Goal: Use online tool/utility

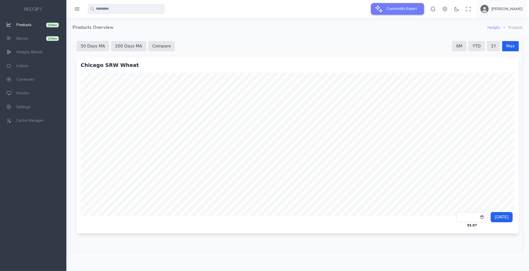
click at [128, 46] on button "200 Days MA" at bounding box center [128, 46] width 35 height 10
click at [98, 47] on button "50 Days MA" at bounding box center [92, 46] width 32 height 10
click at [121, 46] on button "200 Days MA" at bounding box center [128, 46] width 35 height 10
click at [94, 47] on button "50 Days MA" at bounding box center [92, 46] width 32 height 10
click at [158, 47] on button "Compare" at bounding box center [161, 46] width 27 height 10
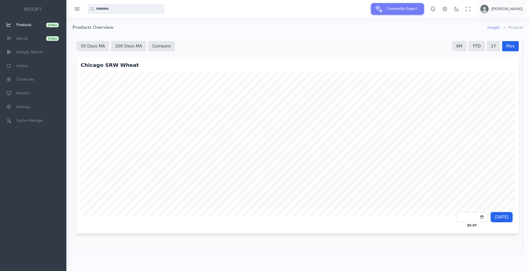
click at [128, 47] on button "200 Days MA" at bounding box center [128, 46] width 35 height 10
click at [93, 46] on button "50 Days MA" at bounding box center [92, 46] width 32 height 10
click at [125, 47] on button "200 Days MA" at bounding box center [128, 46] width 35 height 10
click at [101, 47] on button "50 Days MA" at bounding box center [92, 46] width 32 height 10
click at [519, 201] on div "**********" at bounding box center [297, 144] width 451 height 215
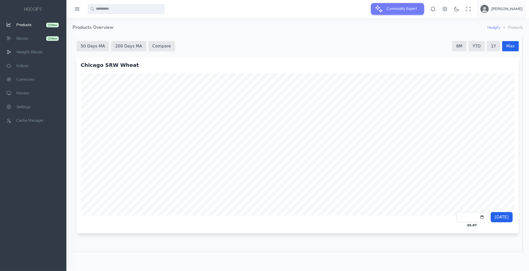
click at [523, 195] on html "**********" at bounding box center [297, 144] width 451 height 215
click at [493, 39] on div "**********" at bounding box center [297, 144] width 451 height 215
click at [493, 44] on button "1Y" at bounding box center [493, 46] width 13 height 10
click at [481, 47] on button "YTD" at bounding box center [477, 46] width 16 height 10
click at [464, 48] on button "6M" at bounding box center [459, 46] width 14 height 10
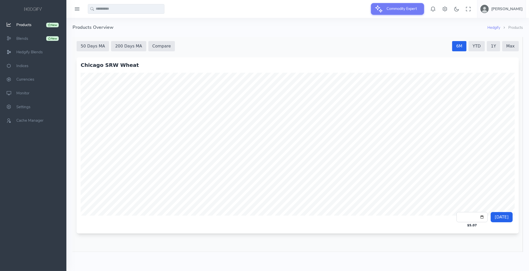
click at [482, 48] on button "YTD" at bounding box center [477, 46] width 16 height 10
click at [497, 48] on button "1Y" at bounding box center [493, 46] width 13 height 10
click at [506, 47] on button "Max" at bounding box center [510, 46] width 17 height 10
click at [148, 42] on button "Compare" at bounding box center [161, 46] width 27 height 10
click at [124, 45] on button "200 Days MA" at bounding box center [128, 46] width 35 height 10
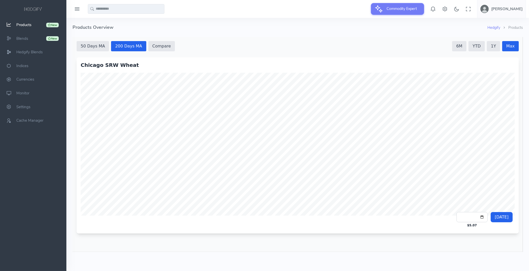
click at [96, 46] on button "50 Days MA" at bounding box center [92, 46] width 32 height 10
click at [113, 46] on button "200 Days MA" at bounding box center [128, 46] width 35 height 10
click at [100, 46] on button "50 Days MA" at bounding box center [92, 46] width 32 height 10
click at [121, 46] on button "200 Days MA" at bounding box center [128, 46] width 35 height 10
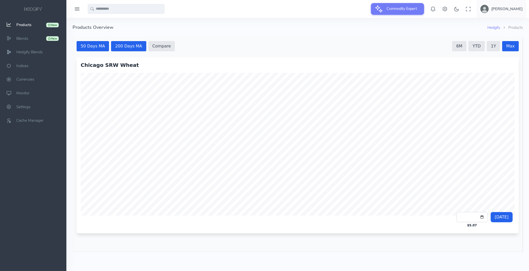
click at [95, 44] on button "50 Days MA" at bounding box center [92, 46] width 32 height 10
click at [115, 43] on button "200 Days MA" at bounding box center [128, 46] width 35 height 10
